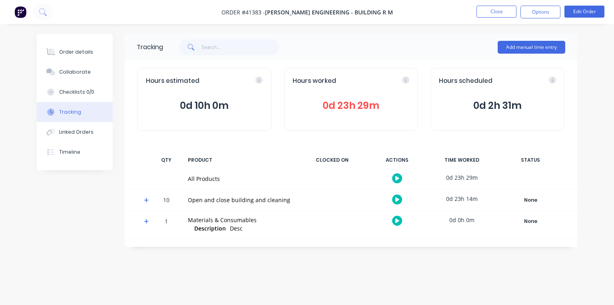
click at [144, 200] on icon at bounding box center [146, 200] width 5 height 5
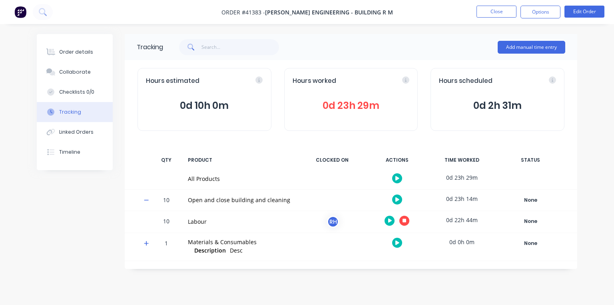
click at [407, 222] on button at bounding box center [404, 221] width 10 height 10
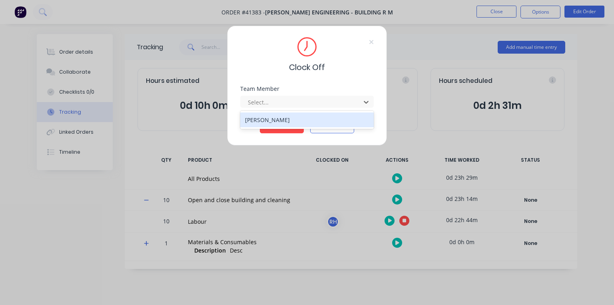
click at [283, 124] on div "[PERSON_NAME]" at bounding box center [307, 119] width 134 height 15
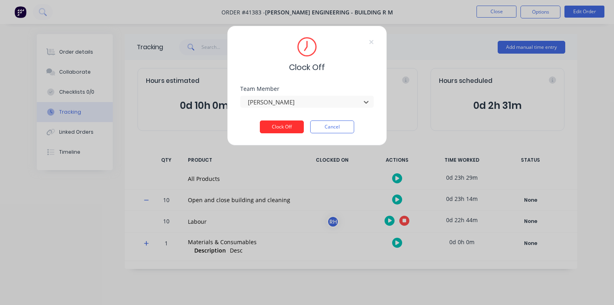
click at [287, 129] on button "Clock Off" at bounding box center [282, 126] width 44 height 13
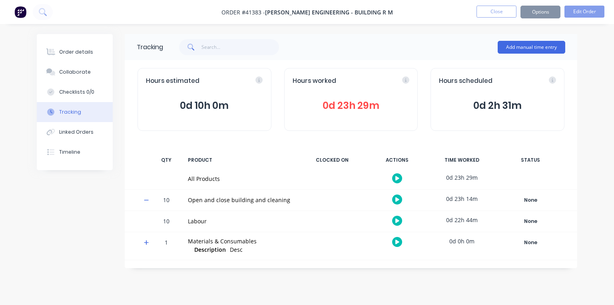
click at [19, 14] on img at bounding box center [20, 12] width 12 height 12
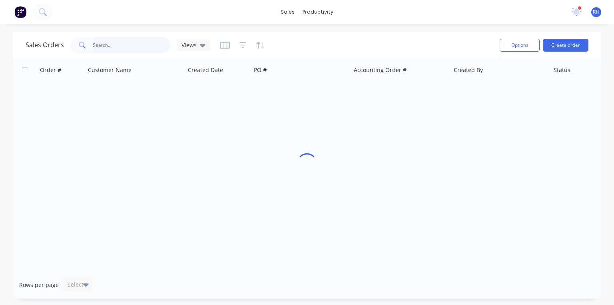
click at [113, 45] on input "text" at bounding box center [132, 45] width 78 height 16
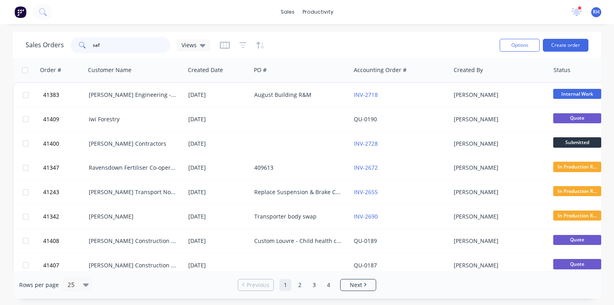
type input "safe"
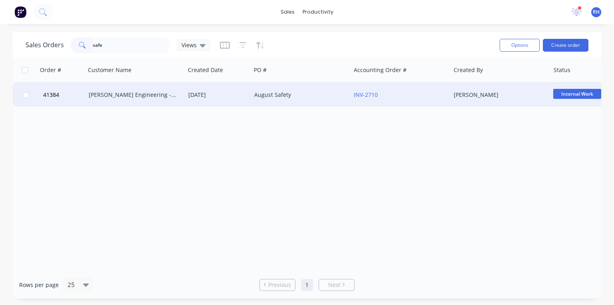
click at [159, 100] on div "[PERSON_NAME] Engineering - Safety" at bounding box center [136, 95] width 100 height 24
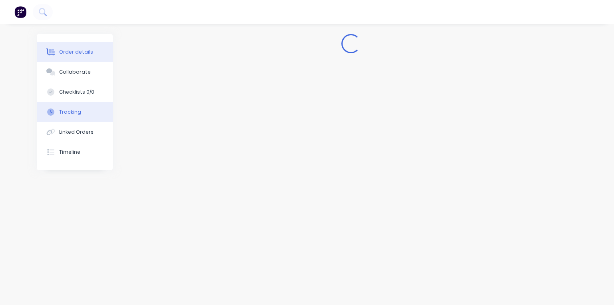
click at [77, 113] on div "Tracking" at bounding box center [70, 111] width 22 height 7
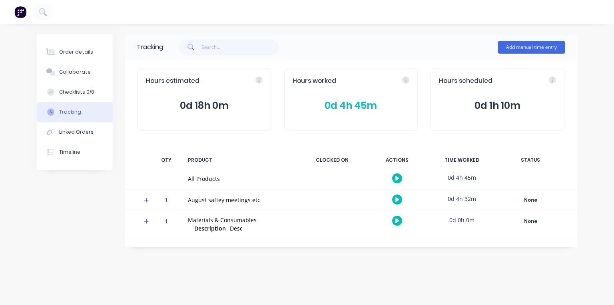
click at [148, 202] on icon at bounding box center [146, 200] width 5 height 6
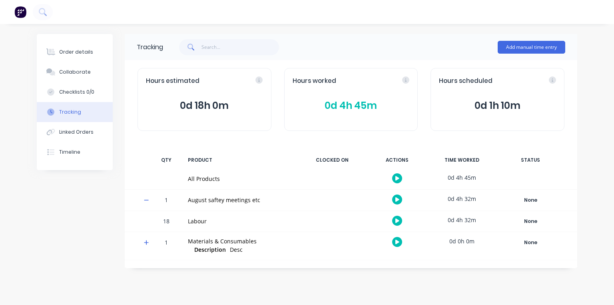
click at [398, 221] on icon at bounding box center [397, 220] width 4 height 5
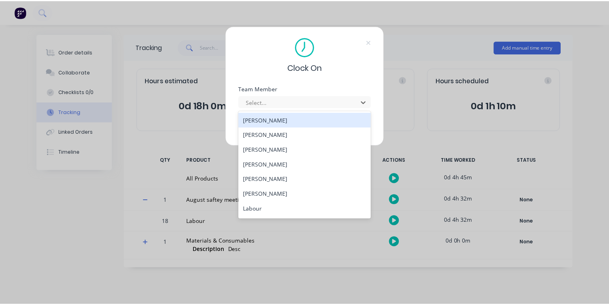
scroll to position [117, 0]
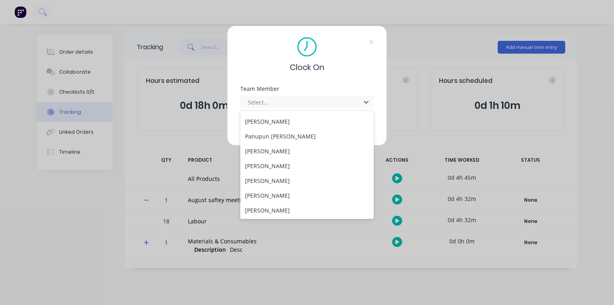
click at [266, 155] on div "[PERSON_NAME]" at bounding box center [307, 151] width 134 height 15
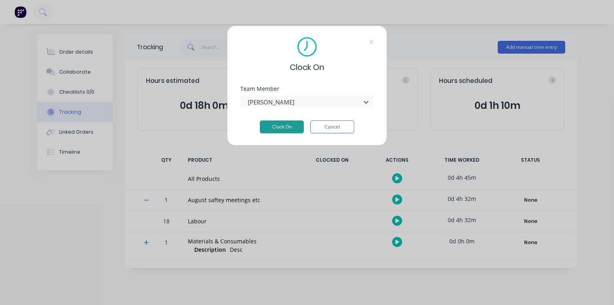
click at [283, 131] on button "Clock On" at bounding box center [282, 126] width 44 height 13
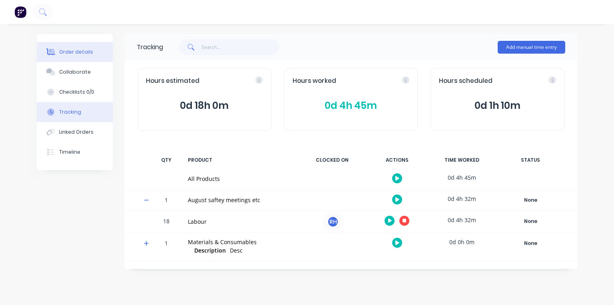
click at [72, 44] on button "Order details" at bounding box center [75, 52] width 76 height 20
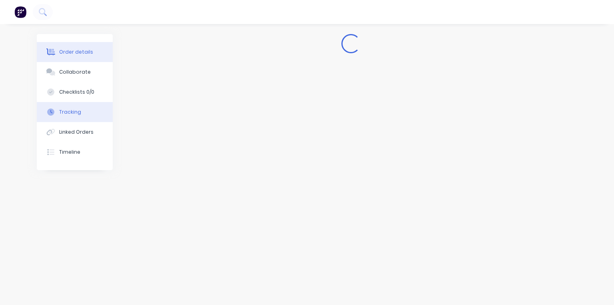
click at [68, 115] on div "Tracking" at bounding box center [70, 111] width 22 height 7
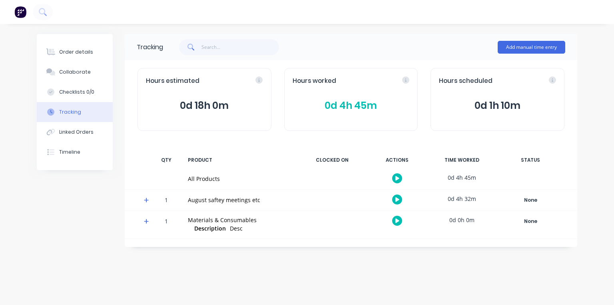
click at [147, 200] on icon at bounding box center [146, 200] width 5 height 5
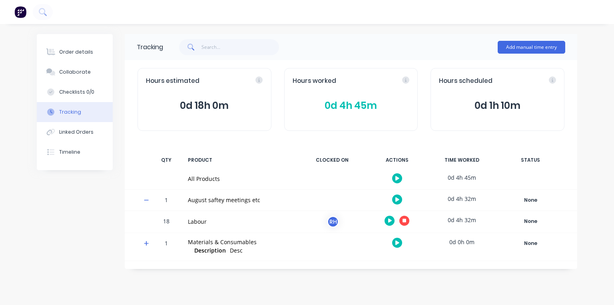
click at [403, 218] on icon at bounding box center [405, 220] width 4 height 5
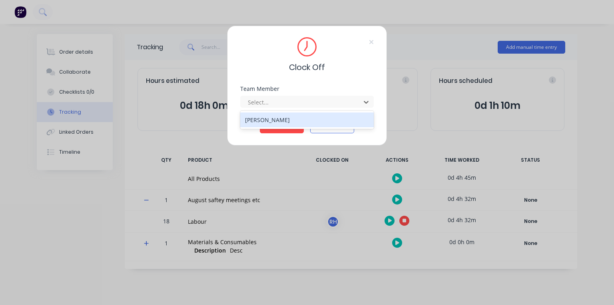
click at [273, 120] on div "[PERSON_NAME]" at bounding box center [307, 119] width 134 height 15
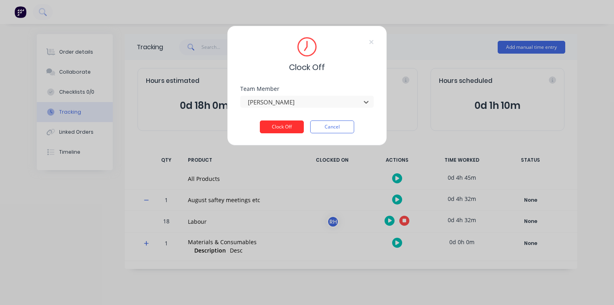
click at [279, 129] on button "Clock Off" at bounding box center [282, 126] width 44 height 13
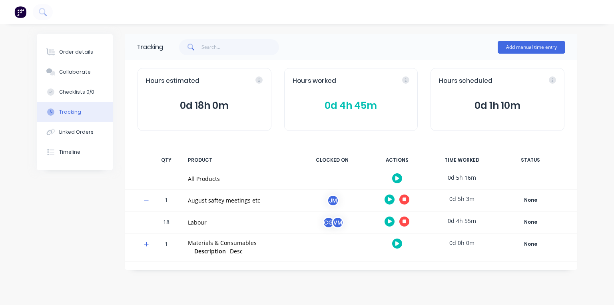
click at [24, 14] on img at bounding box center [20, 12] width 12 height 12
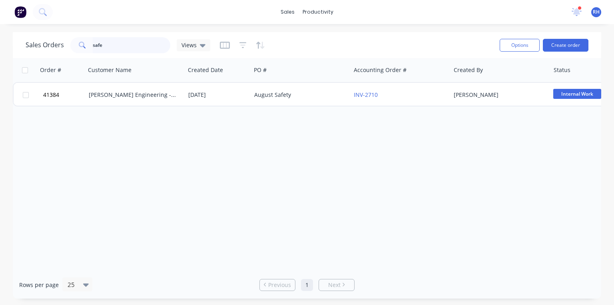
click at [124, 44] on input "safe" at bounding box center [132, 45] width 78 height 16
type input "s"
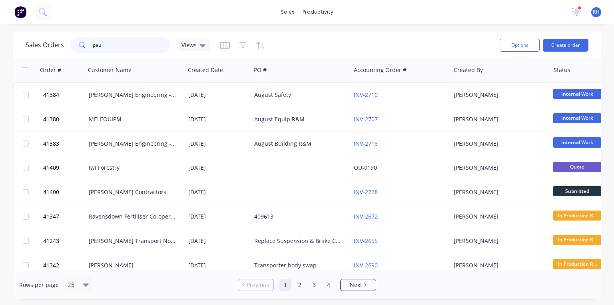
type input "[PERSON_NAME]"
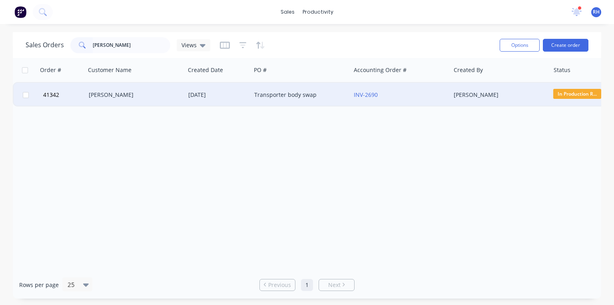
click at [147, 94] on div "[PERSON_NAME]" at bounding box center [133, 95] width 89 height 8
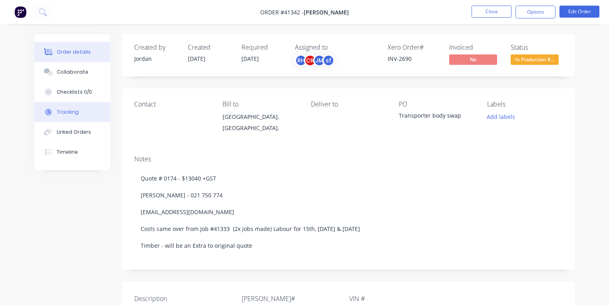
click at [70, 118] on button "Tracking" at bounding box center [72, 112] width 76 height 20
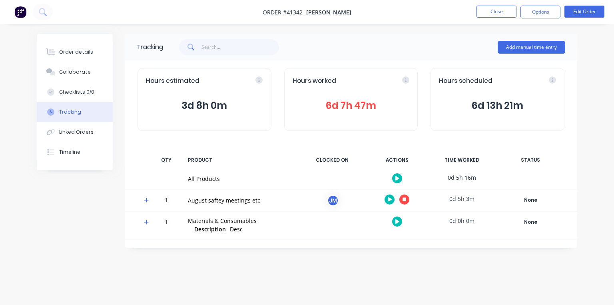
click at [147, 198] on icon at bounding box center [146, 200] width 5 height 6
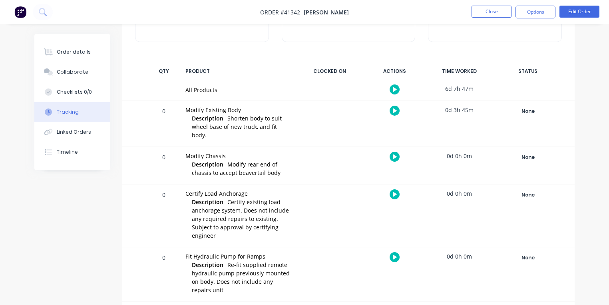
scroll to position [188, 0]
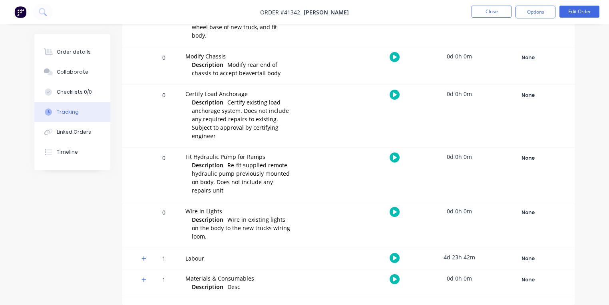
click at [144, 258] on icon at bounding box center [144, 258] width 5 height 5
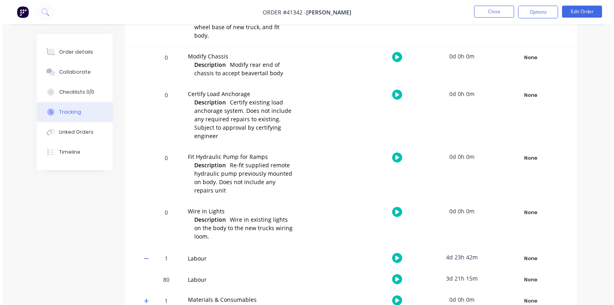
scroll to position [210, 0]
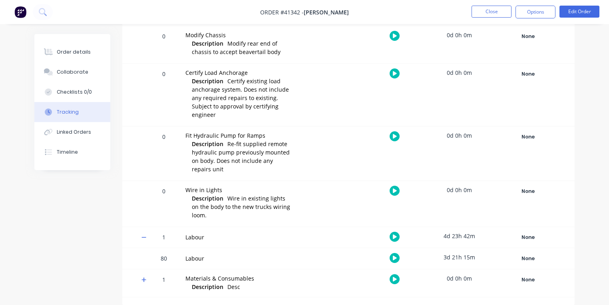
click at [395, 257] on icon at bounding box center [395, 257] width 4 height 4
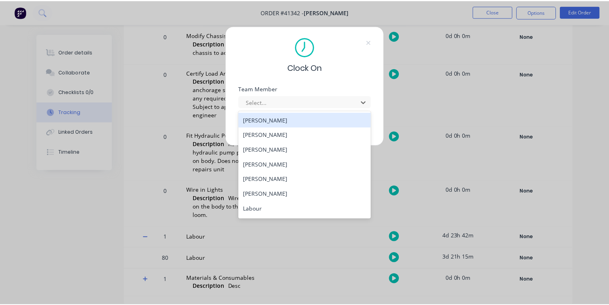
scroll to position [117, 0]
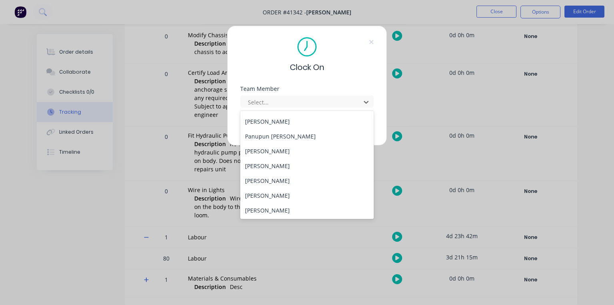
click at [284, 152] on div "[PERSON_NAME]" at bounding box center [307, 151] width 134 height 15
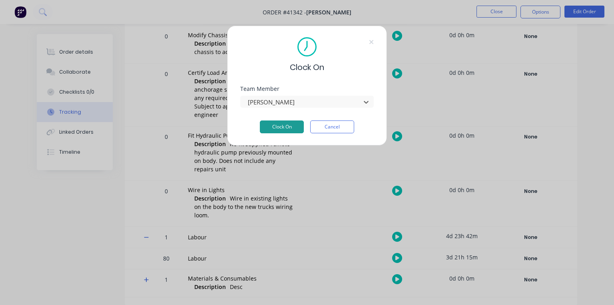
click at [285, 130] on button "Clock On" at bounding box center [282, 126] width 44 height 13
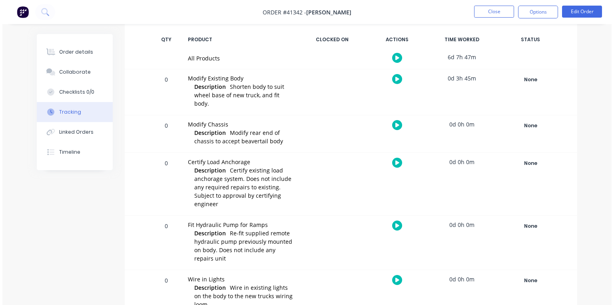
scroll to position [0, 0]
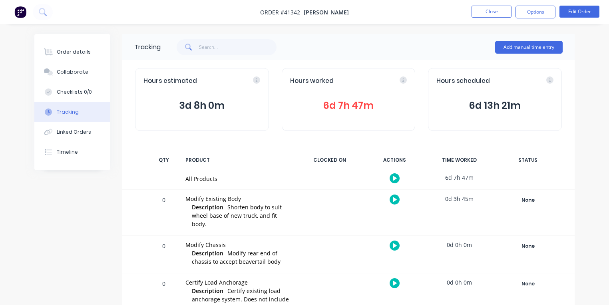
click at [22, 13] on img at bounding box center [20, 12] width 12 height 12
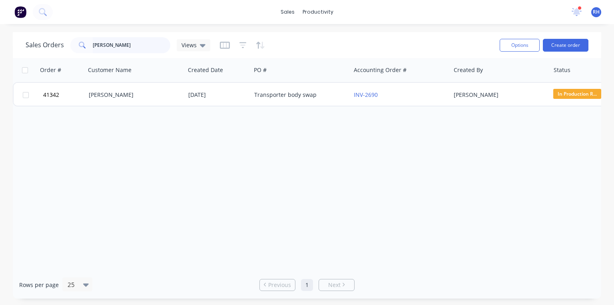
click at [114, 42] on input "[PERSON_NAME]" at bounding box center [132, 45] width 78 height 16
type input "p"
